Goal: Task Accomplishment & Management: Use online tool/utility

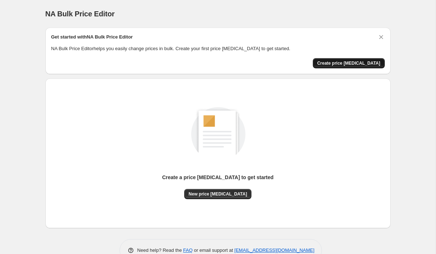
click at [371, 62] on span "Create price [MEDICAL_DATA]" at bounding box center [348, 63] width 63 height 6
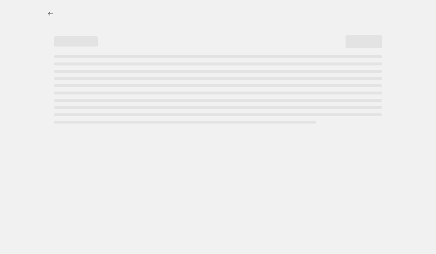
select select "percentage"
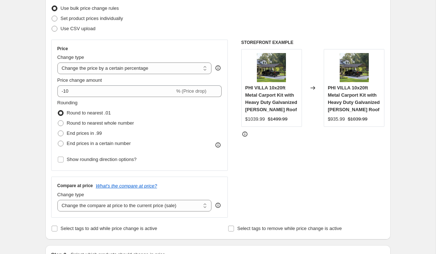
scroll to position [95, 0]
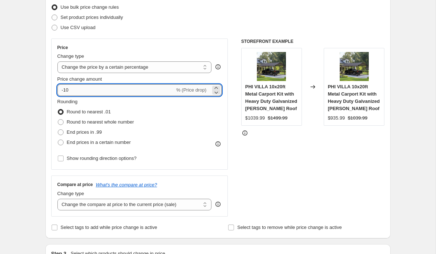
click at [117, 92] on input "-10" at bounding box center [115, 90] width 117 height 12
type input "-1"
click at [47, 95] on div "Step 2. Select how the prices should change Use bulk price change rules Set pro…" at bounding box center [217, 110] width 345 height 255
click at [95, 91] on input "-35" at bounding box center [115, 90] width 117 height 12
type input "-3"
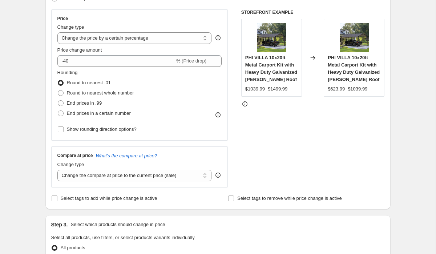
scroll to position [35, 0]
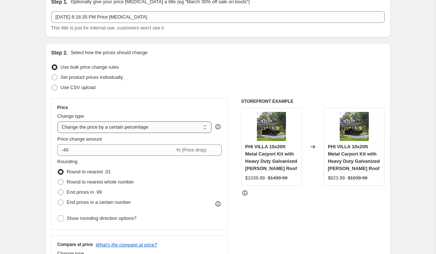
click at [140, 128] on select "Change the price to a certain amount Change the price by a certain amount Chang…" at bounding box center [134, 127] width 154 height 12
click at [57, 121] on select "Change the price to a certain amount Change the price by a certain amount Chang…" at bounding box center [134, 127] width 154 height 12
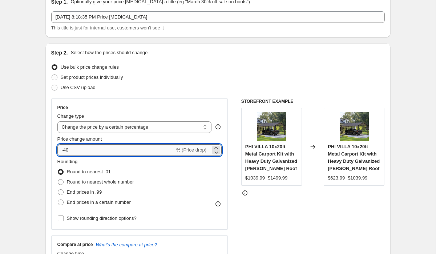
click at [74, 150] on input "-40" at bounding box center [115, 150] width 117 height 12
type input "-4"
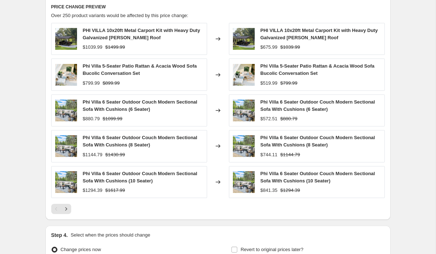
scroll to position [484, 0]
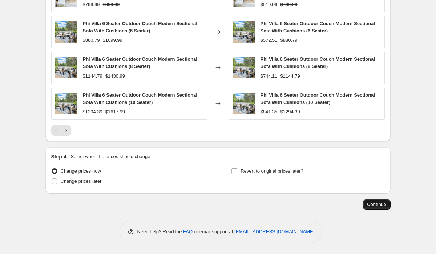
click at [376, 205] on span "Continue" at bounding box center [376, 205] width 19 height 6
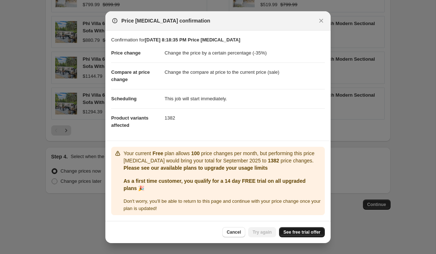
click at [294, 233] on span "See free trial offer" at bounding box center [301, 232] width 37 height 6
click at [321, 24] on icon "Close" at bounding box center [321, 20] width 7 height 7
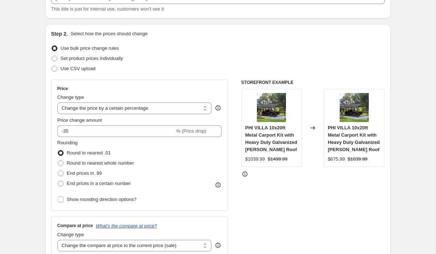
scroll to position [31, 0]
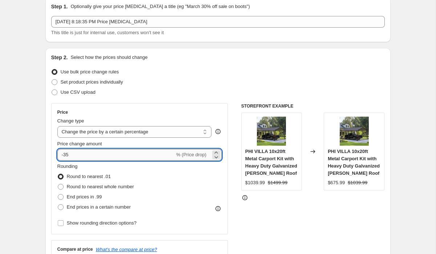
click at [79, 158] on input "-35" at bounding box center [115, 155] width 117 height 12
type input "-3"
type input "-40"
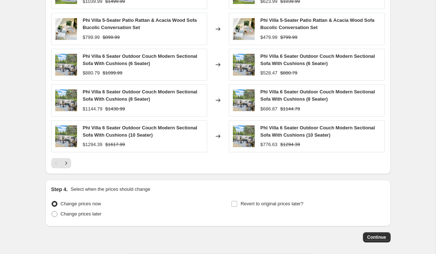
scroll to position [484, 0]
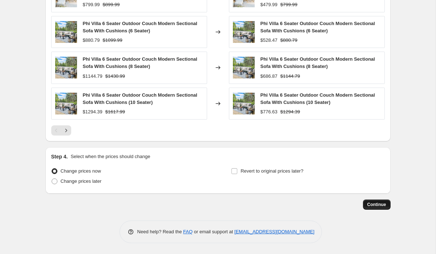
click at [376, 209] on button "Continue" at bounding box center [377, 204] width 28 height 10
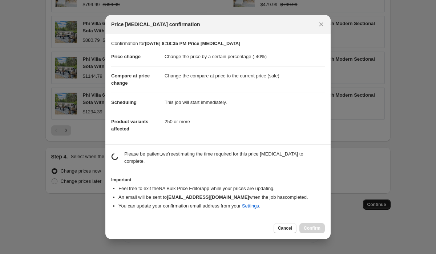
scroll to position [0, 0]
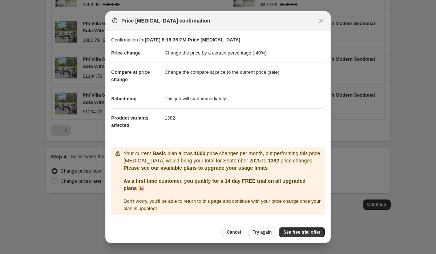
click at [258, 233] on span "Try again" at bounding box center [262, 232] width 19 height 6
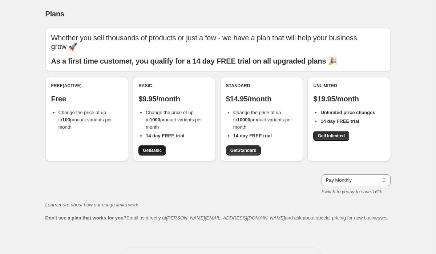
click at [160, 148] on span "Get Basic" at bounding box center [152, 151] width 19 height 6
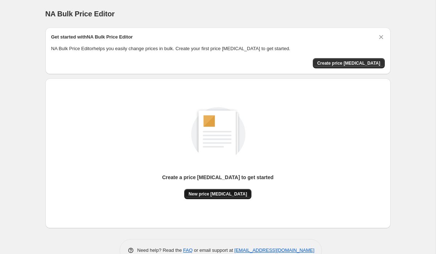
click at [215, 192] on span "New price [MEDICAL_DATA]" at bounding box center [218, 194] width 58 height 6
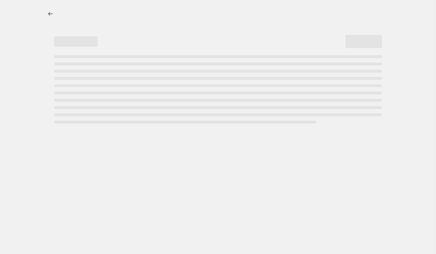
select select "percentage"
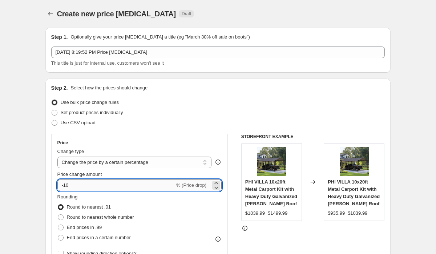
click at [89, 181] on input "-10" at bounding box center [115, 185] width 117 height 12
click at [78, 188] on input "-10" at bounding box center [115, 185] width 117 height 12
type input "-1"
type input "-40"
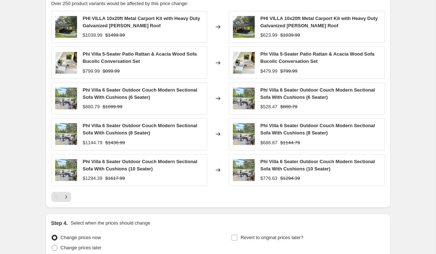
scroll to position [484, 0]
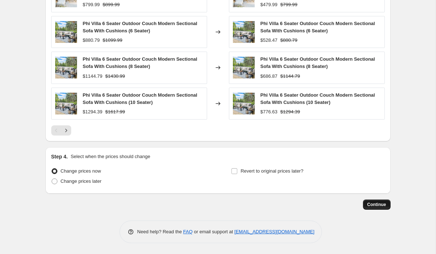
click at [376, 202] on span "Continue" at bounding box center [376, 205] width 19 height 6
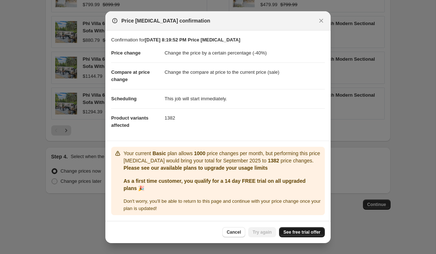
click at [305, 235] on link "See free trial offer" at bounding box center [302, 232] width 46 height 10
click at [322, 22] on icon "Close" at bounding box center [321, 20] width 7 height 7
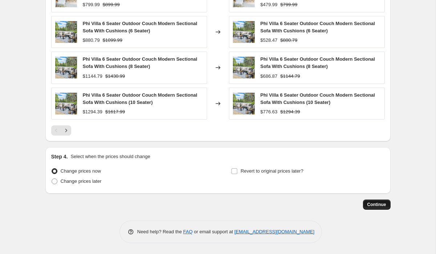
click at [382, 209] on button "Continue" at bounding box center [377, 204] width 28 height 10
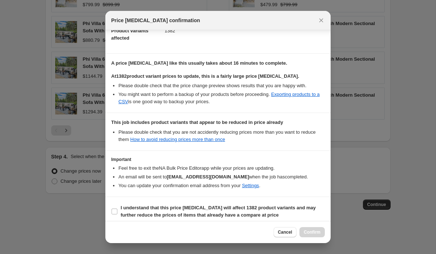
scroll to position [92, 0]
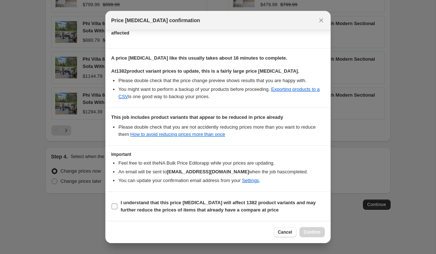
click at [201, 209] on b "I understand that this price change job will affect 1382 product variants and m…" at bounding box center [218, 206] width 195 height 13
click at [117, 209] on input "I understand that this price change job will affect 1382 product variants and m…" at bounding box center [115, 206] width 6 height 6
checkbox input "true"
click at [307, 231] on span "Confirm" at bounding box center [312, 232] width 17 height 6
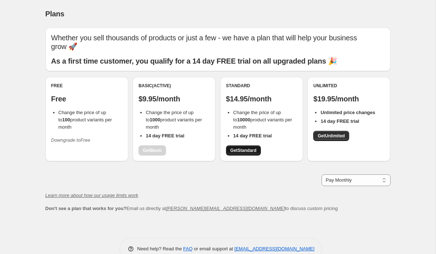
click at [236, 148] on span "Get Standard" at bounding box center [243, 151] width 26 height 6
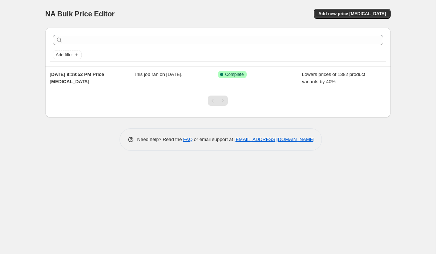
click at [326, 101] on div at bounding box center [217, 104] width 345 height 28
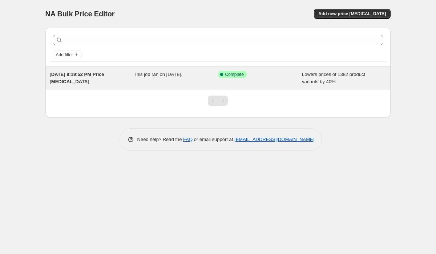
click at [320, 83] on span "Lowers prices of 1382 product variants by 40%" at bounding box center [333, 78] width 63 height 13
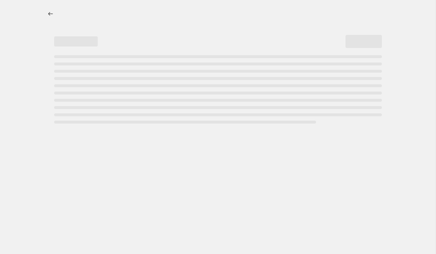
select select "percentage"
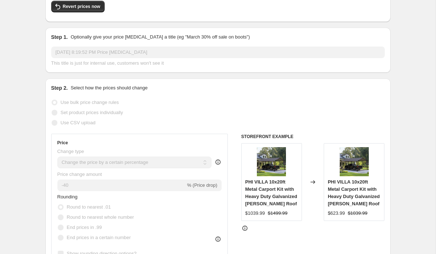
scroll to position [45, 0]
